Goal: Navigation & Orientation: Find specific page/section

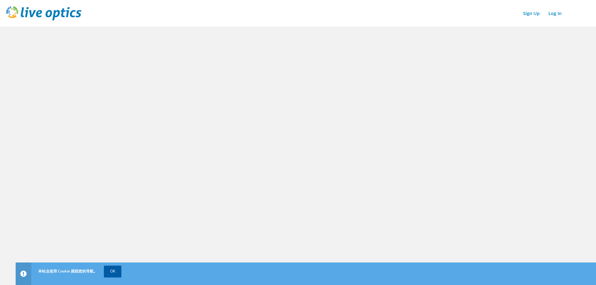
click at [113, 274] on link "OK" at bounding box center [113, 270] width 18 height 11
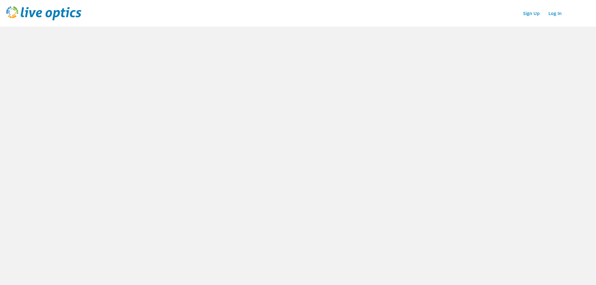
click at [59, 12] on img at bounding box center [43, 13] width 75 height 14
